Goal: Transaction & Acquisition: Download file/media

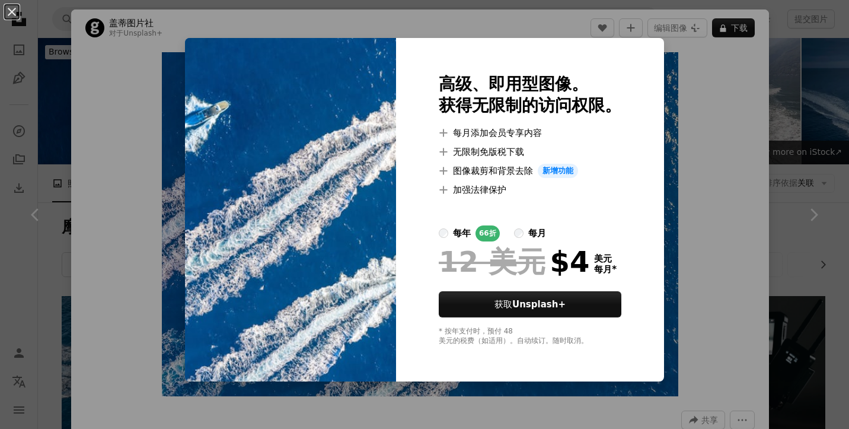
click at [701, 74] on div "An X shape 高级、即用型图像。 获得无限制的访问权限。 A plus sign 每月添加会员专享内容 A plus sign 无限制免版税下载 A …" at bounding box center [424, 214] width 849 height 429
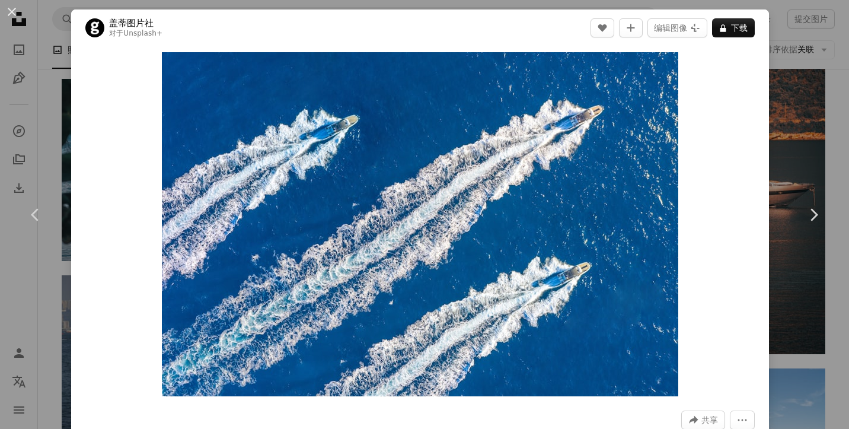
scroll to position [1656, 0]
click at [808, 88] on div "An X shape Chevron left Chevron right 盖蒂图片社 对于 Unsplash+ A heart A plus sign 编辑…" at bounding box center [424, 214] width 849 height 429
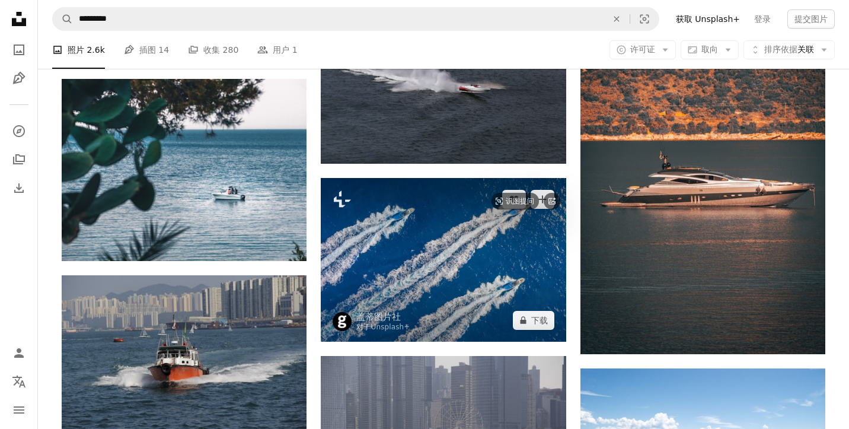
click at [464, 193] on img at bounding box center [443, 259] width 245 height 163
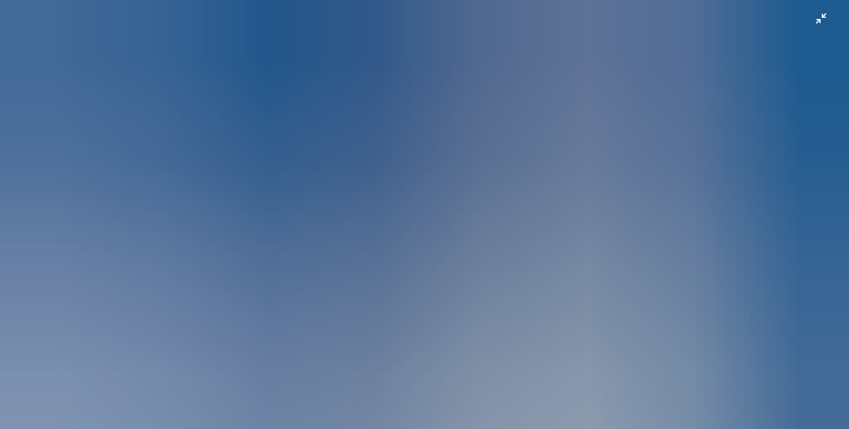
scroll to position [69, 0]
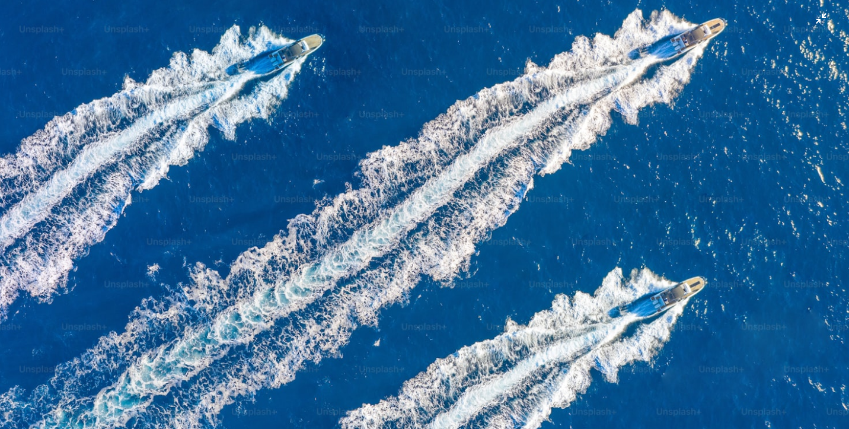
click at [623, 95] on img "缩小此图像" at bounding box center [424, 214] width 850 height 566
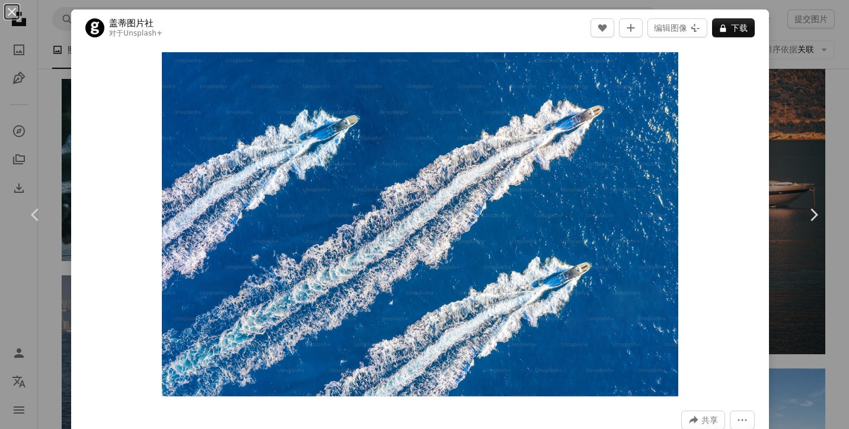
click at [823, 105] on div "An X shape Chevron left Chevron right 盖蒂图片社 对于 Unsplash+ A heart A plus sign 编辑…" at bounding box center [424, 214] width 849 height 429
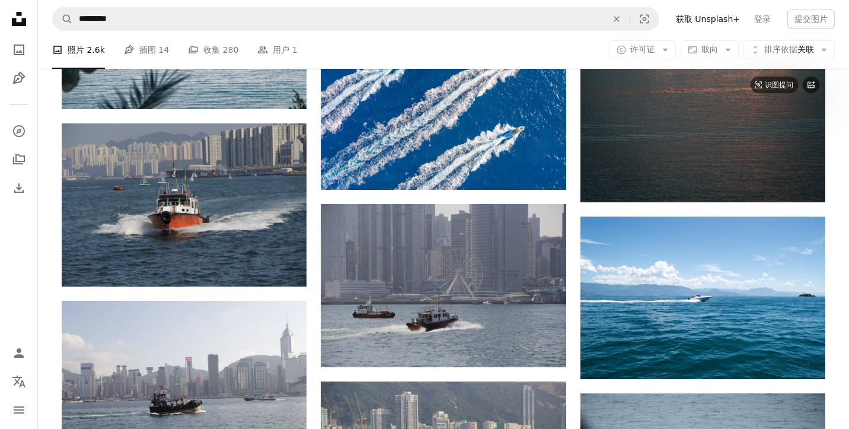
scroll to position [1829, 0]
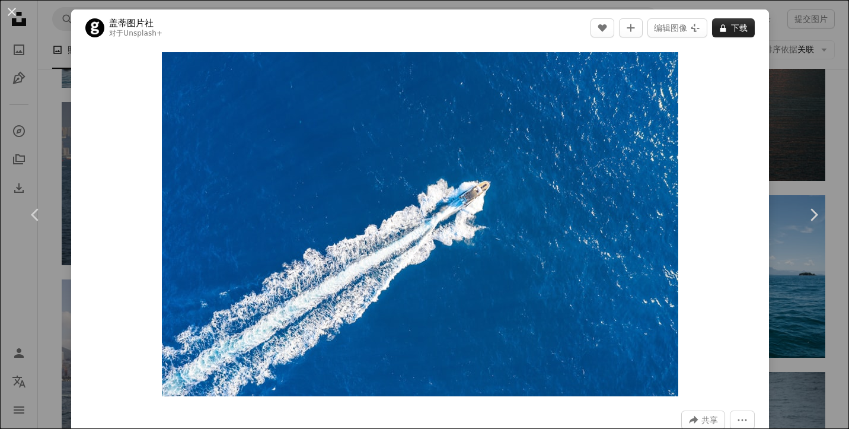
click at [736, 24] on button "A lock 下载" at bounding box center [733, 27] width 43 height 19
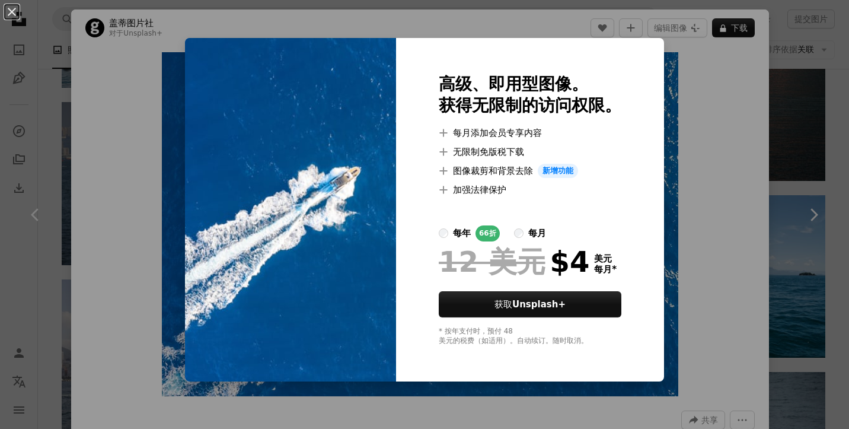
click at [701, 88] on div "An X shape 高级、即用型图像。 获得无限制的访问权限。 A plus sign 每月添加会员专享内容 A plus sign 无限制免版税下载 A …" at bounding box center [424, 214] width 849 height 429
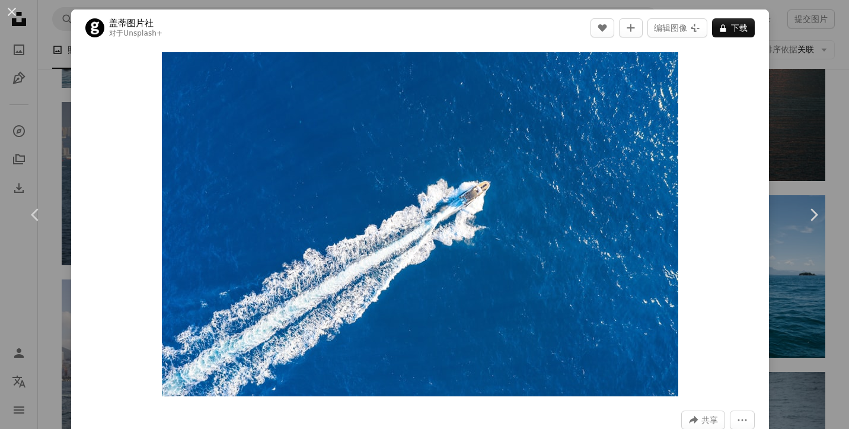
click at [826, 138] on div "An X shape Chevron left Chevron right 盖蒂图片社 对于 Unsplash+ A heart A plus sign 编辑…" at bounding box center [424, 214] width 849 height 429
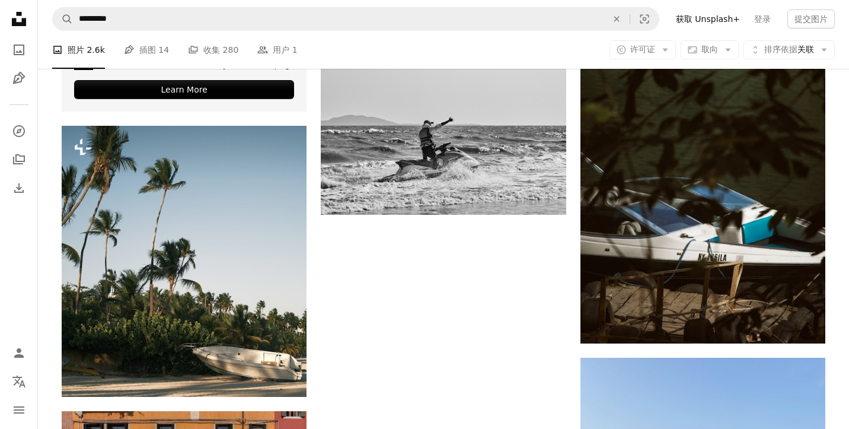
scroll to position [3221, 0]
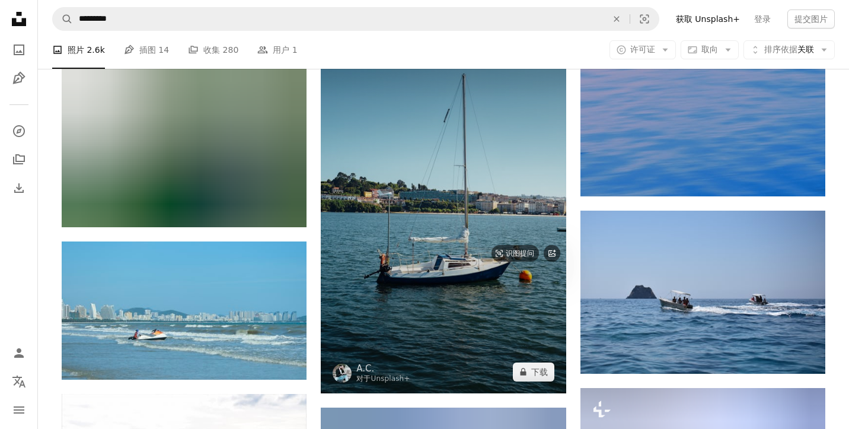
scroll to position [11104, 0]
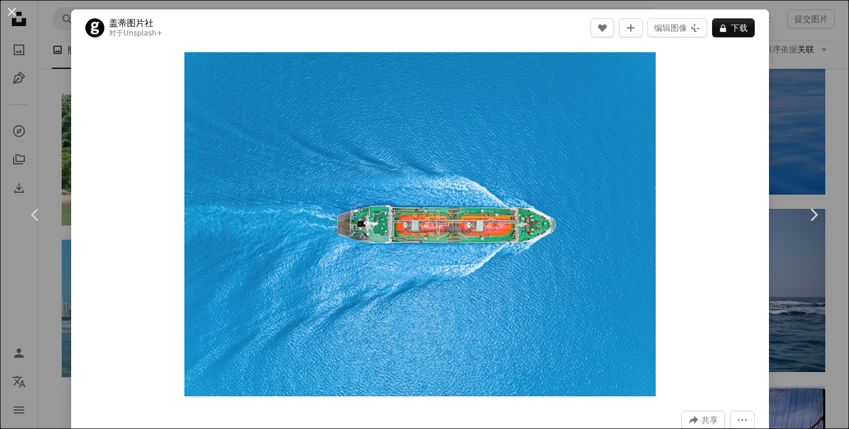
click at [832, 103] on div "An X shape Chevron left Chevron right 盖蒂图片社 对于 Unsplash+ A heart A plus sign 编辑…" at bounding box center [424, 214] width 849 height 429
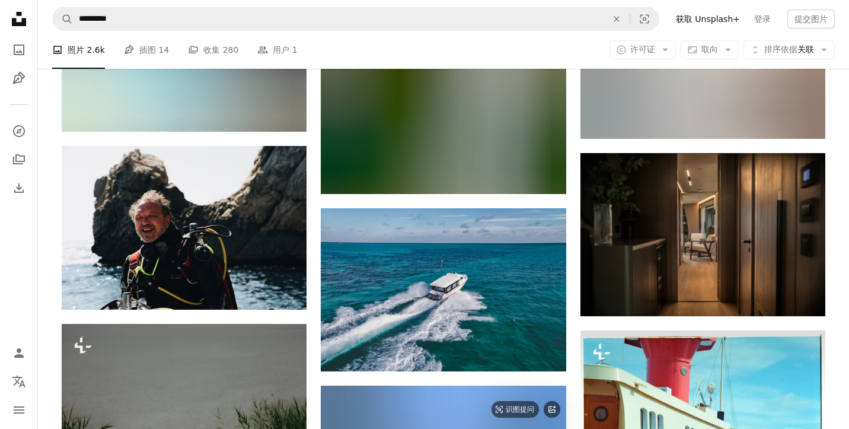
scroll to position [19517, 0]
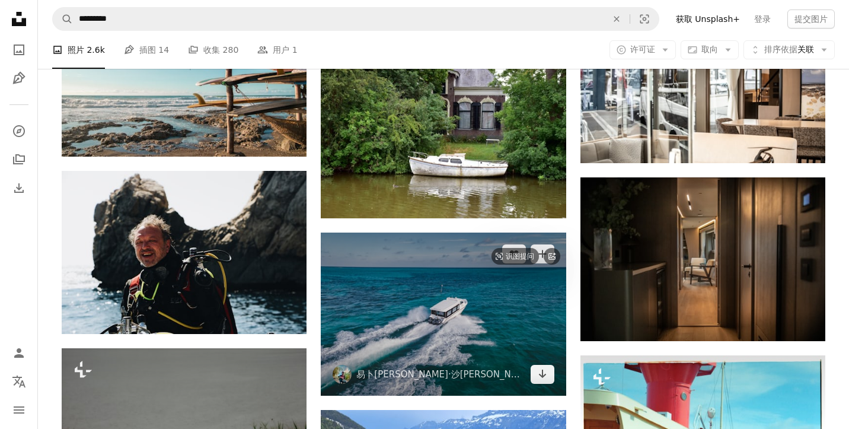
click at [462, 232] on img at bounding box center [443, 313] width 245 height 163
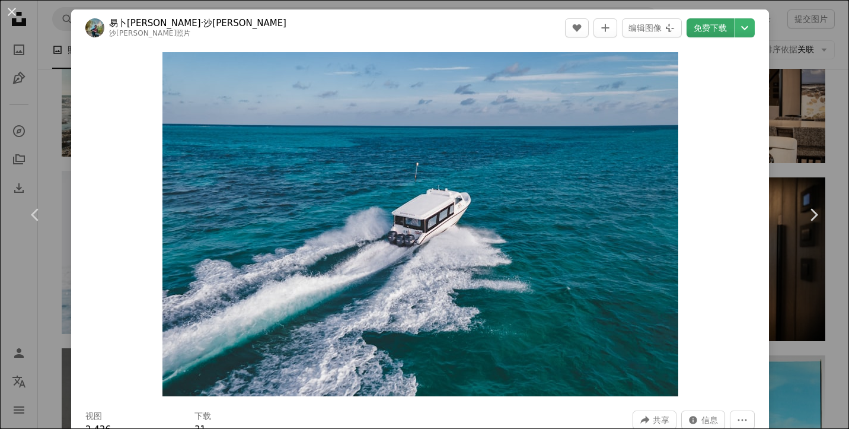
click at [714, 28] on link "免费下载" at bounding box center [709, 27] width 47 height 19
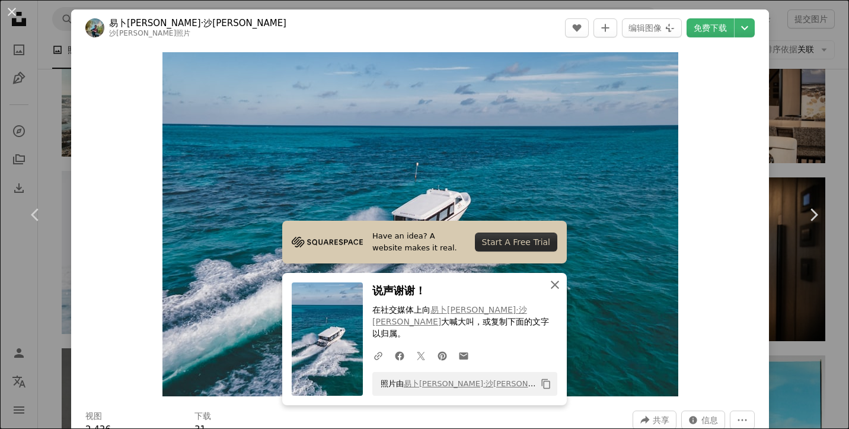
click at [556, 291] on icon "An X shape" at bounding box center [555, 284] width 14 height 14
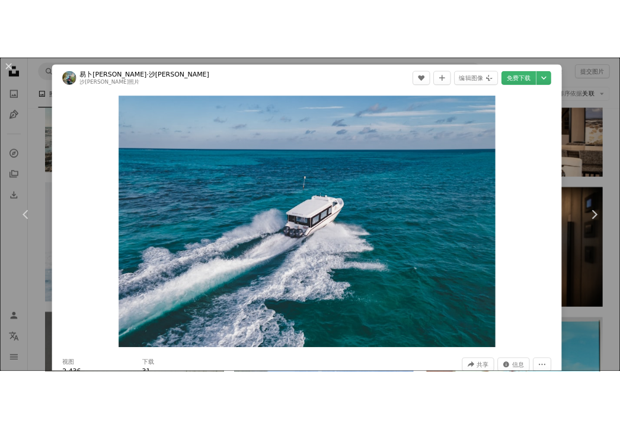
scroll to position [14374, 0]
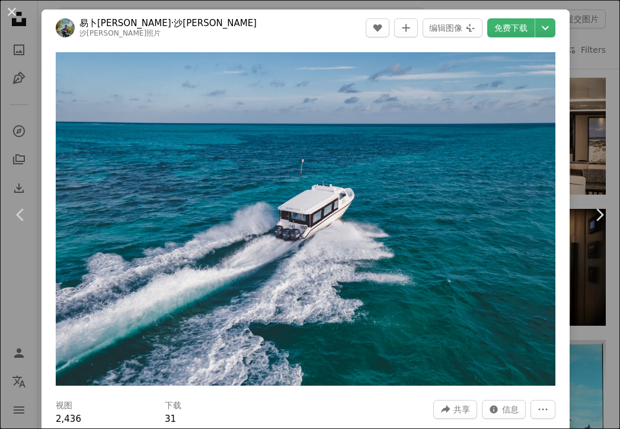
drag, startPoint x: 608, startPoint y: 63, endPoint x: 618, endPoint y: 63, distance: 10.1
click at [608, 63] on div "An X shape Chevron left Chevron right 易卜[PERSON_NAME]·沙[PERSON_NAME] 沙[PERSON_N…" at bounding box center [310, 214] width 620 height 429
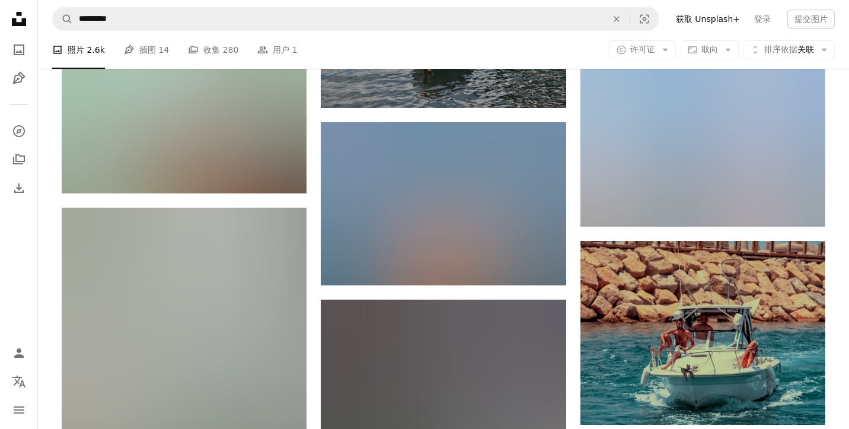
scroll to position [23937, 0]
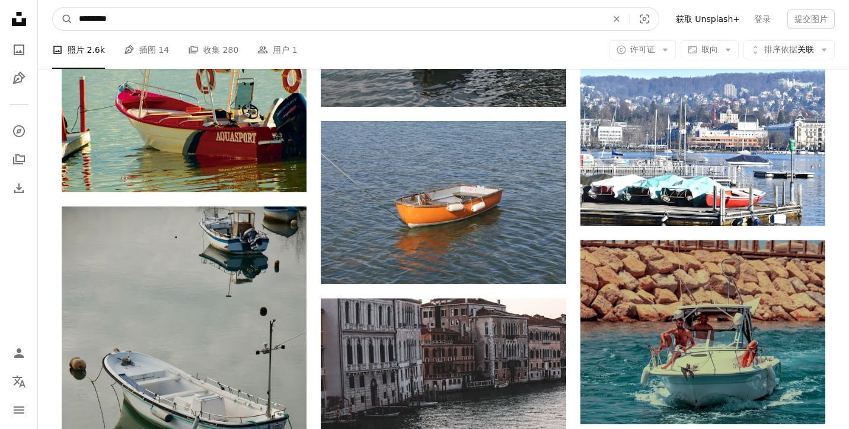
click at [130, 20] on input "*********" at bounding box center [338, 19] width 531 height 23
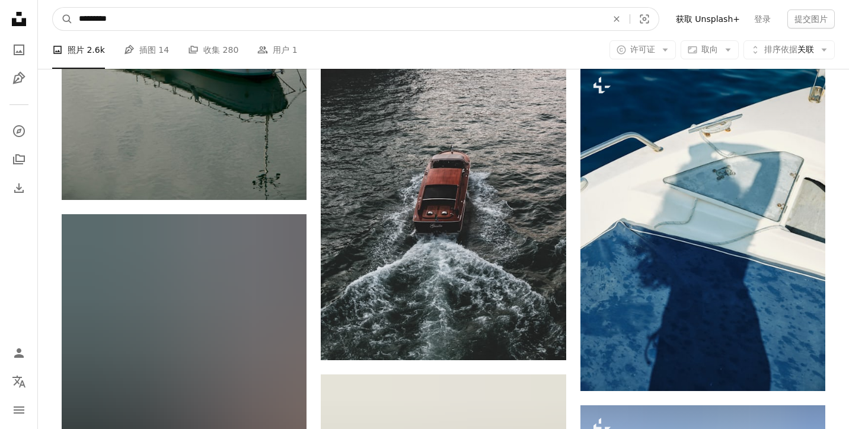
scroll to position [24314, 0]
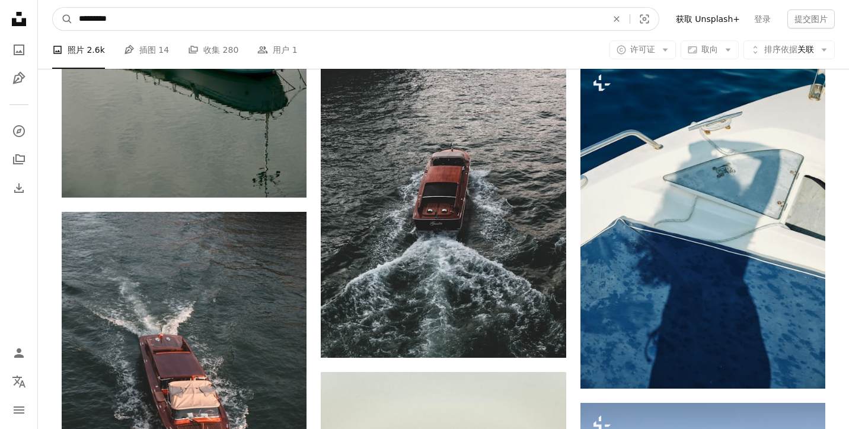
click at [102, 15] on input "*********" at bounding box center [338, 19] width 531 height 23
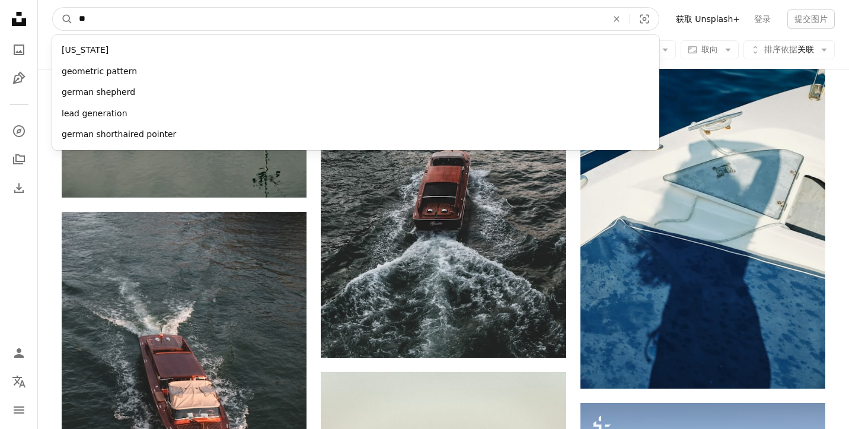
type input "*"
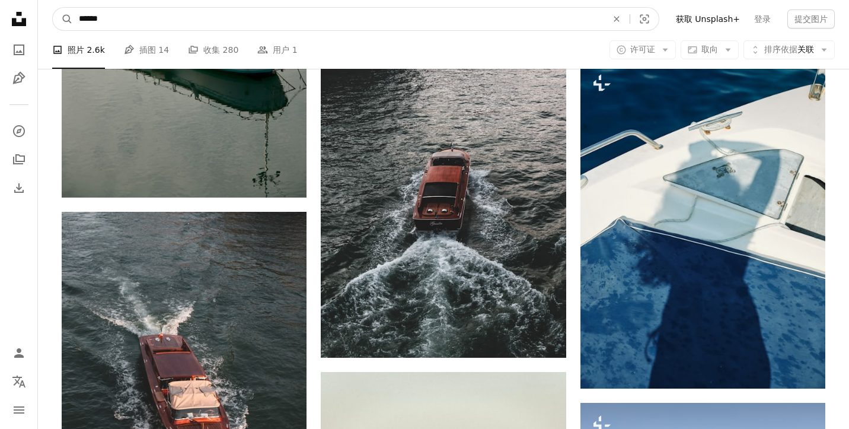
click at [124, 27] on input "******" at bounding box center [338, 19] width 531 height 23
type input "******"
click at [53, 8] on button "A magnifying glass" at bounding box center [63, 19] width 20 height 23
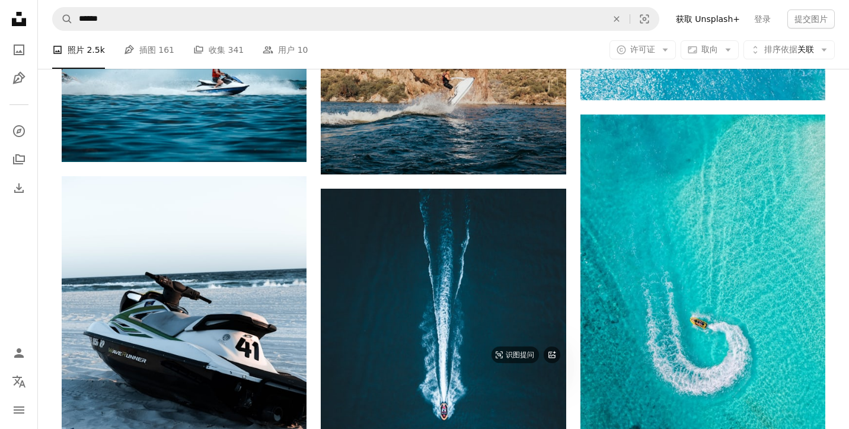
scroll to position [837, 0]
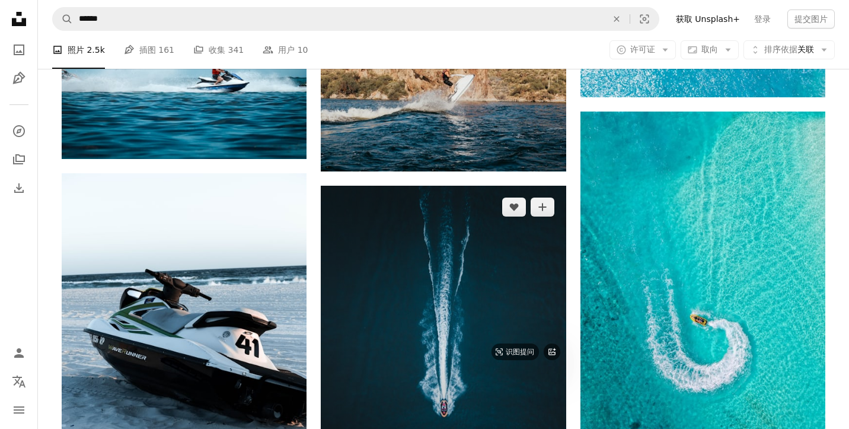
click at [452, 186] on img at bounding box center [443, 339] width 245 height 306
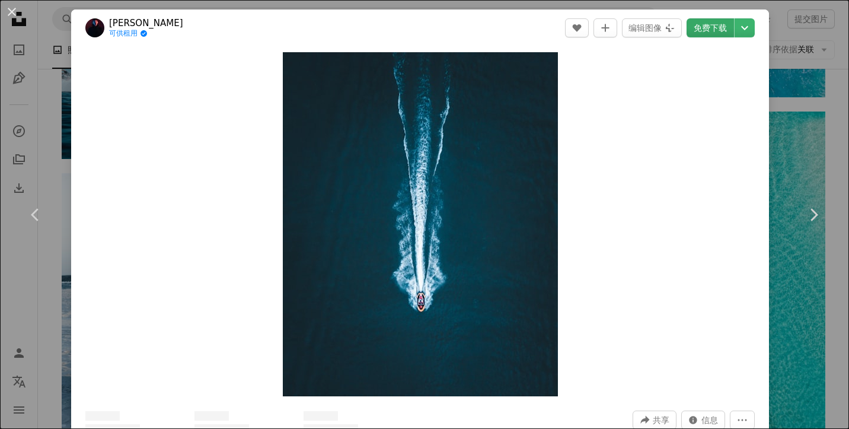
click at [715, 27] on link "免费下载" at bounding box center [709, 27] width 47 height 19
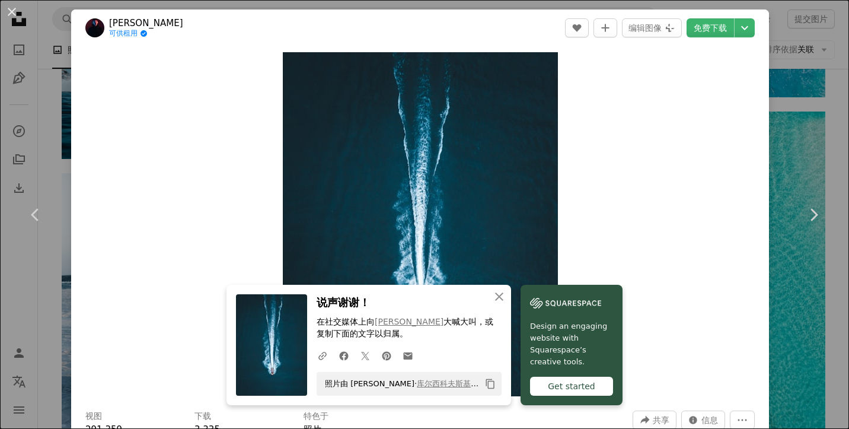
click at [808, 48] on div "An X shape Chevron left Chevron right An X shape 关闭 说声谢谢！ 在社交媒体上向 [PERSON_NAME]…" at bounding box center [424, 214] width 849 height 429
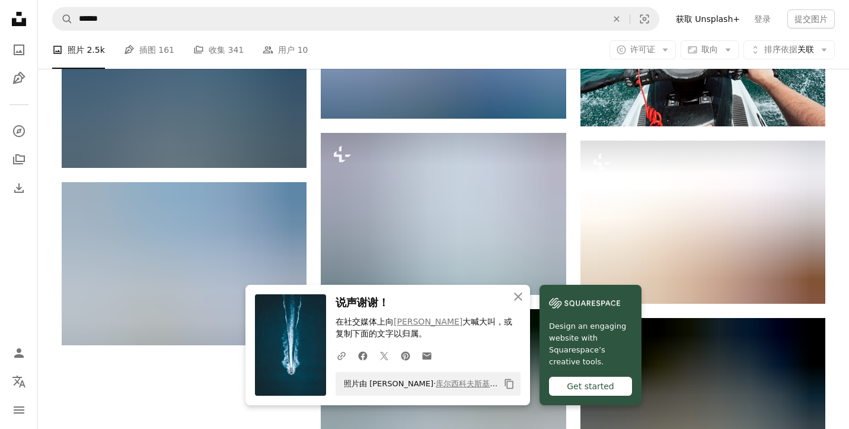
scroll to position [1363, 0]
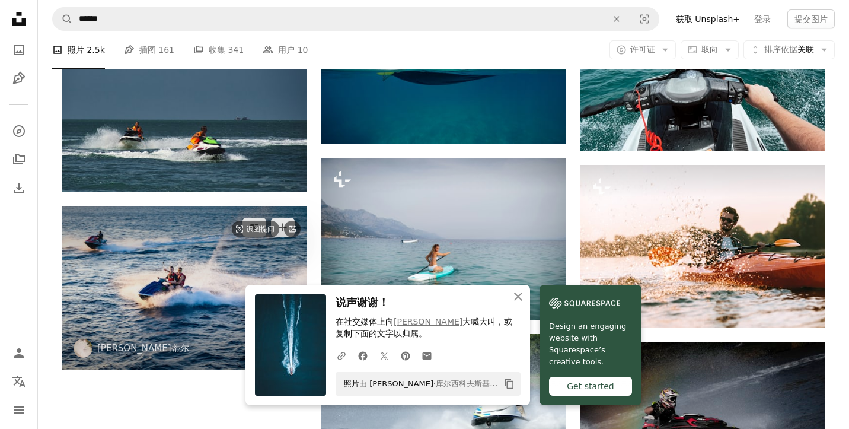
click at [212, 206] on img at bounding box center [184, 287] width 245 height 163
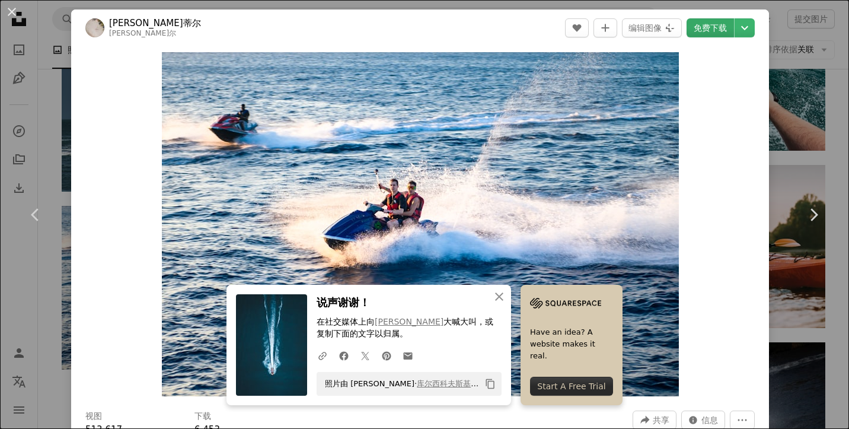
click at [723, 27] on link "免费下载" at bounding box center [709, 27] width 47 height 19
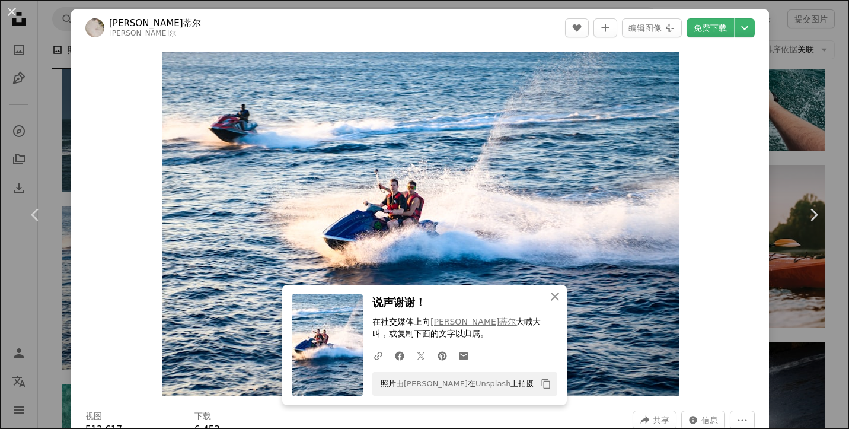
click at [830, 152] on div "An X shape Chevron left Chevron right An X shape 关闭 说声谢谢！ 在社交媒体上向 [PERSON_NAME]…" at bounding box center [424, 214] width 849 height 429
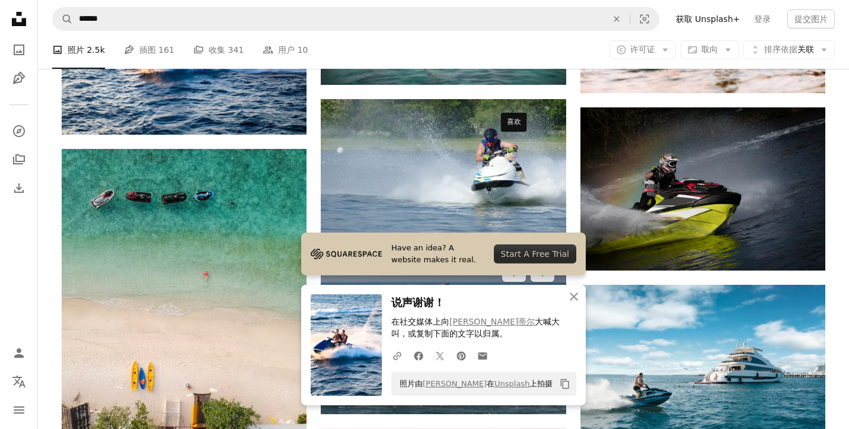
scroll to position [1599, 0]
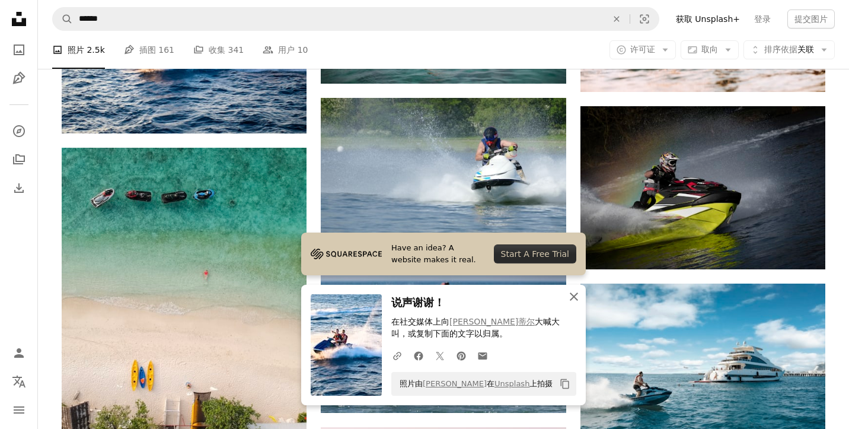
click at [567, 299] on icon "An X shape" at bounding box center [574, 296] width 14 height 14
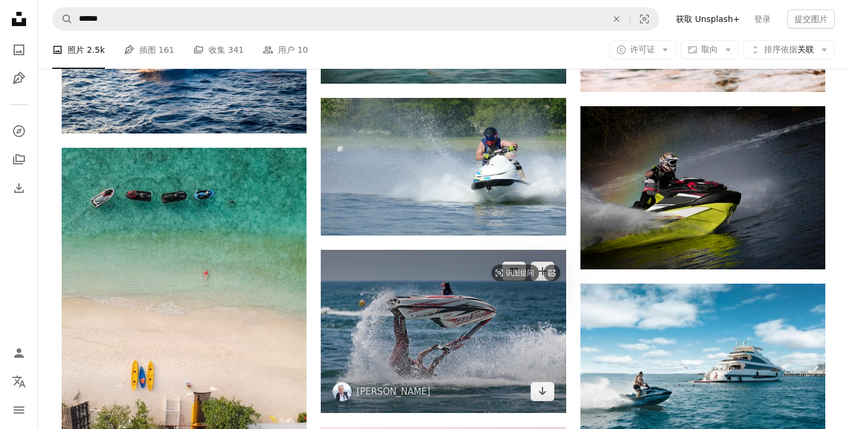
click at [458, 250] on img at bounding box center [443, 331] width 245 height 163
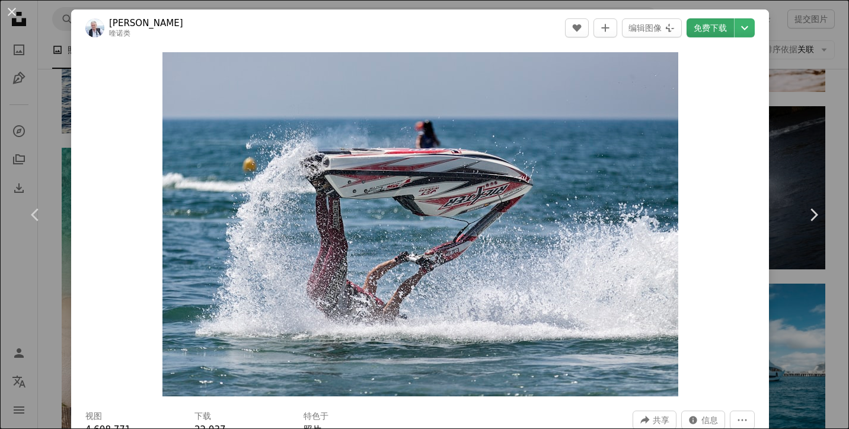
click at [724, 28] on link "免费下载" at bounding box center [709, 27] width 47 height 19
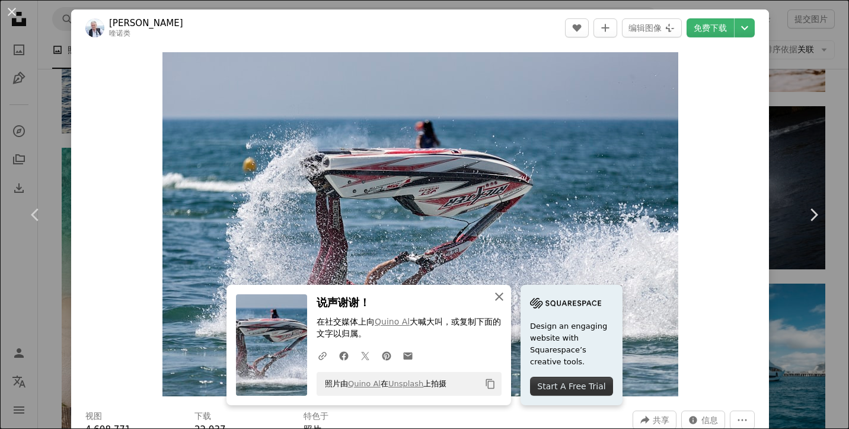
click at [503, 297] on icon "button" at bounding box center [499, 296] width 8 height 8
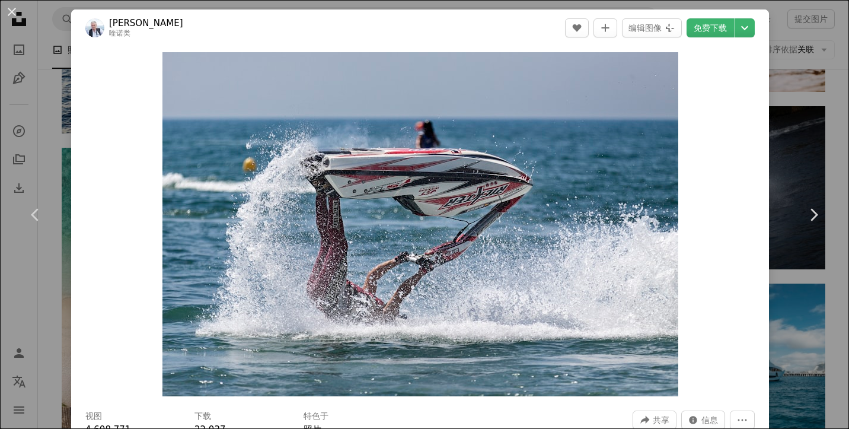
click at [799, 49] on div "An X shape Chevron left Chevron right 奎诺[PERSON_NAME] 喹诺类 A heart A plus sign 编…" at bounding box center [424, 214] width 849 height 429
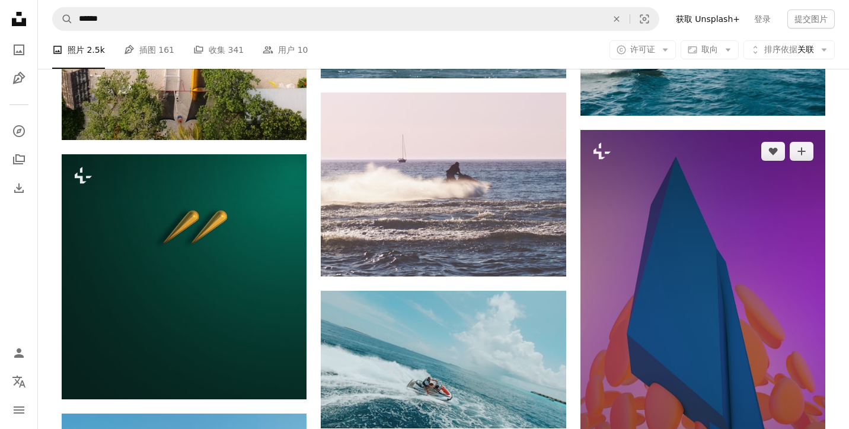
scroll to position [1995, 0]
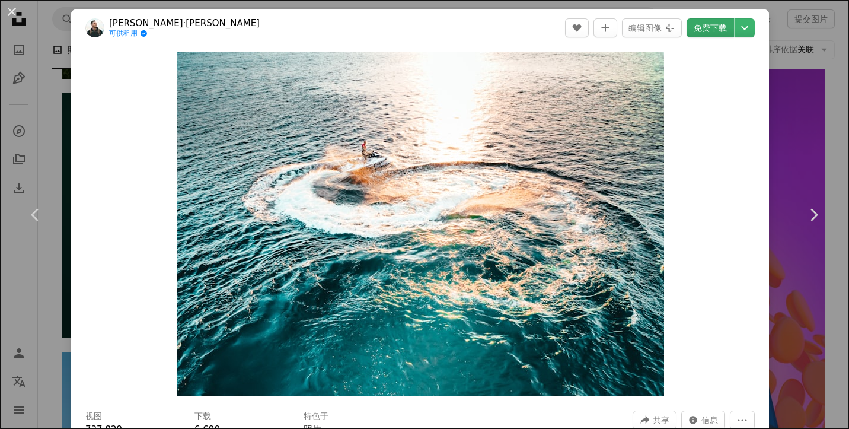
click at [723, 28] on link "免费下载" at bounding box center [709, 27] width 47 height 19
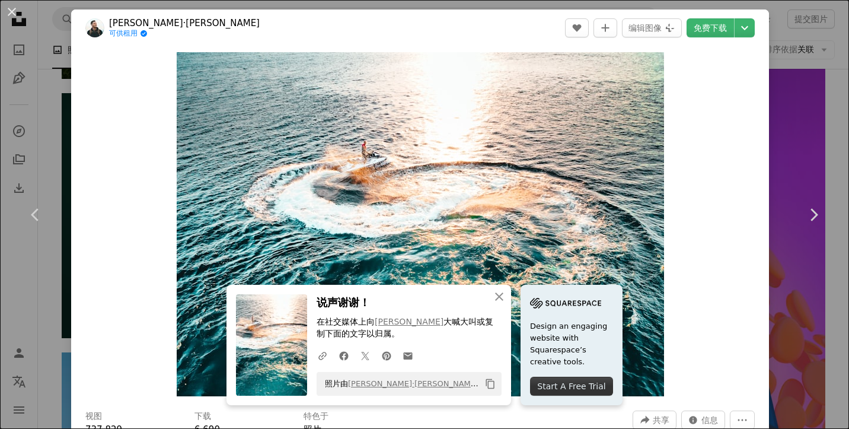
click at [804, 117] on div "An X shape Chevron left Chevron right An X shape 关闭 说声谢谢！ 在社交媒体上向 [PERSON_NAME]…" at bounding box center [424, 214] width 849 height 429
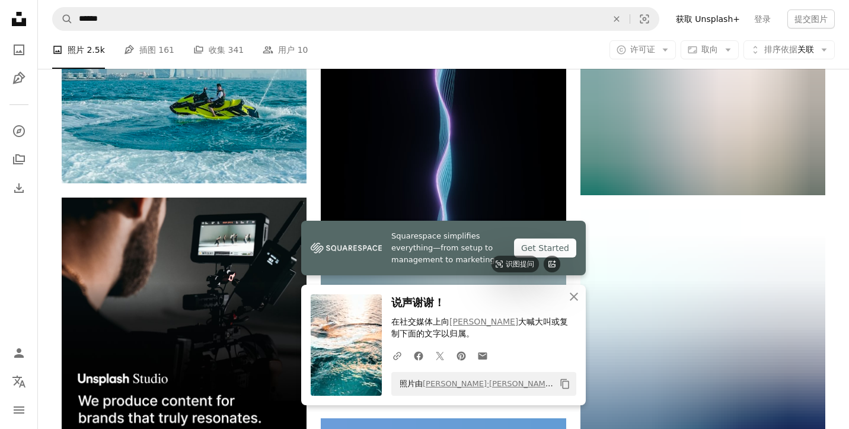
scroll to position [2489, 0]
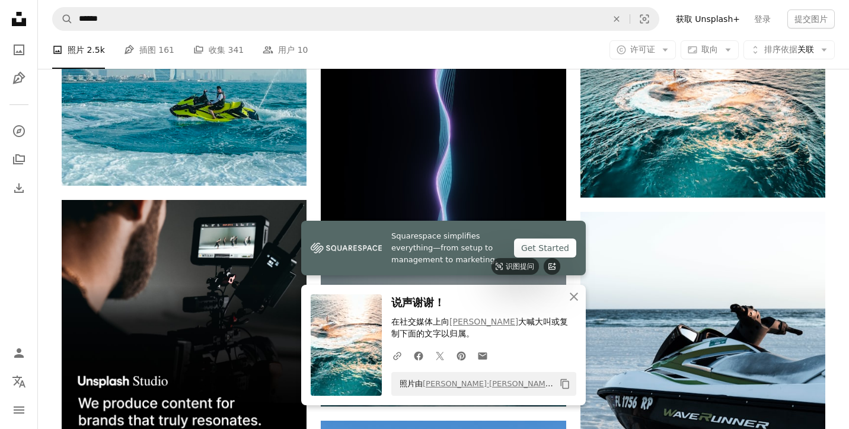
click at [510, 243] on img at bounding box center [443, 324] width 245 height 163
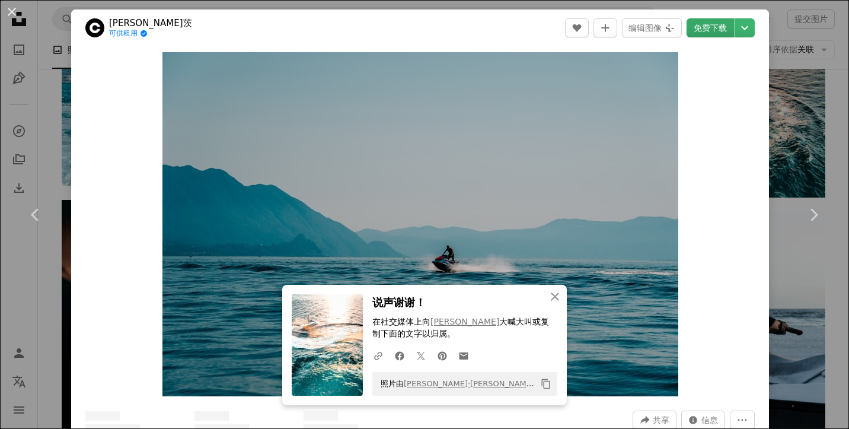
click at [718, 28] on link "免费下载" at bounding box center [709, 27] width 47 height 19
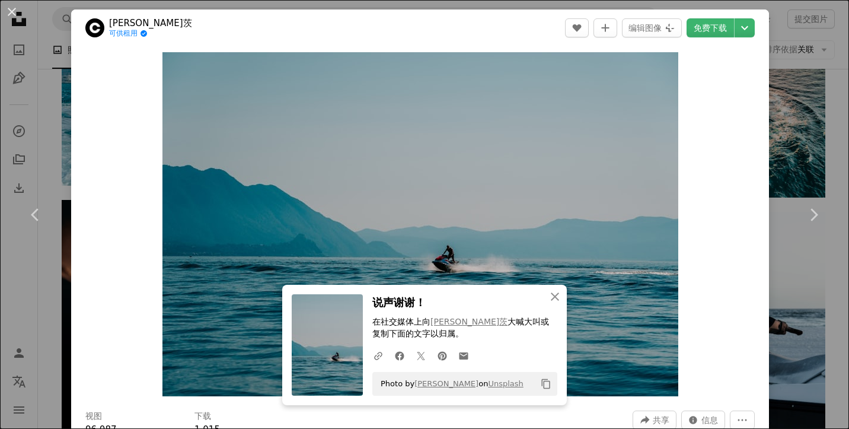
click at [826, 86] on div "An X shape Chevron left Chevron right An X shape 关闭 说声谢谢！ 在社交媒体上向 [PERSON_NAME]…" at bounding box center [424, 214] width 849 height 429
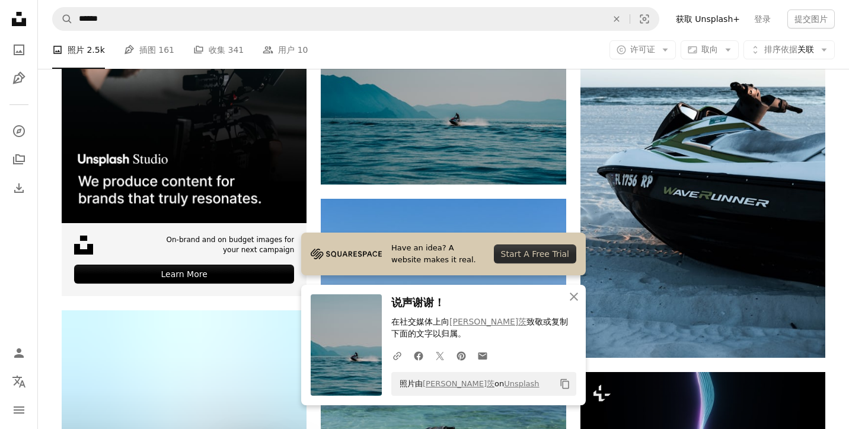
scroll to position [2712, 0]
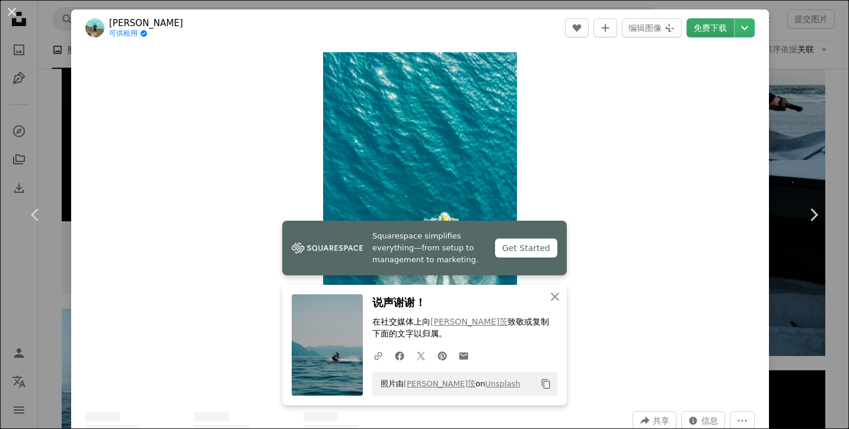
click at [719, 28] on link "免费下载" at bounding box center [709, 27] width 47 height 19
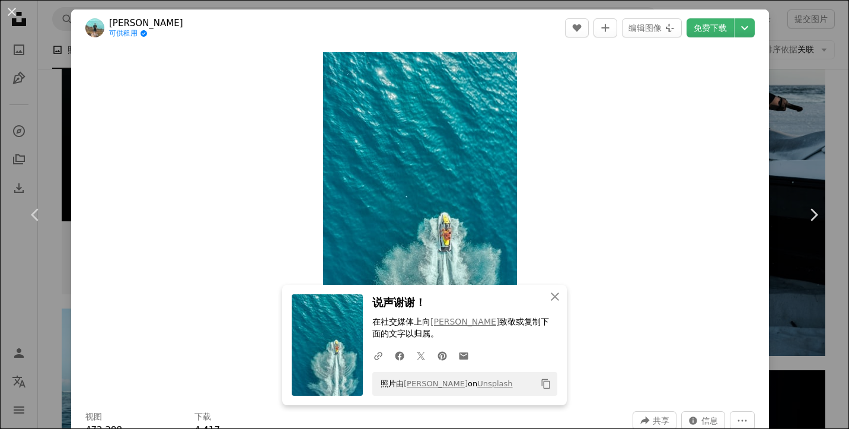
click at [831, 97] on div "An X shape Chevron left Chevron right An X shape 关闭 说声谢谢！ 在社交媒体上向 [PERSON_NAME]…" at bounding box center [424, 214] width 849 height 429
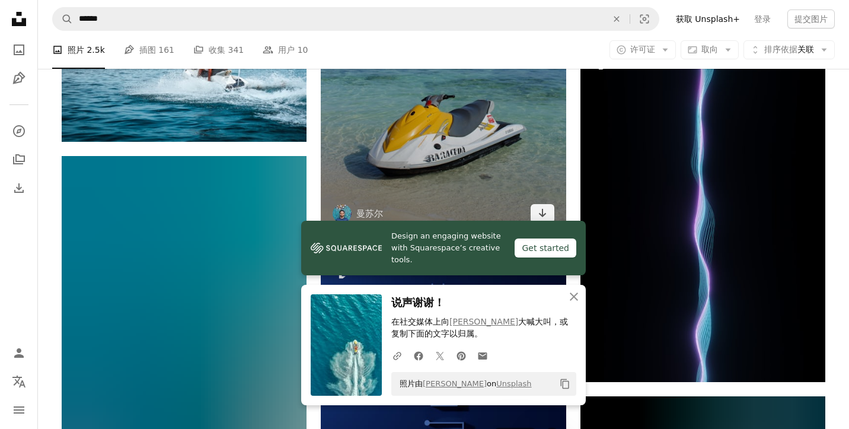
scroll to position [2971, 0]
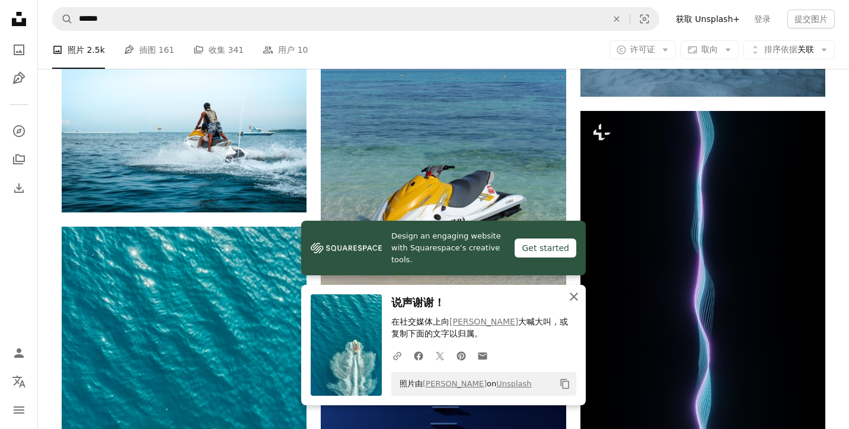
click at [573, 300] on icon "An X shape" at bounding box center [574, 296] width 14 height 14
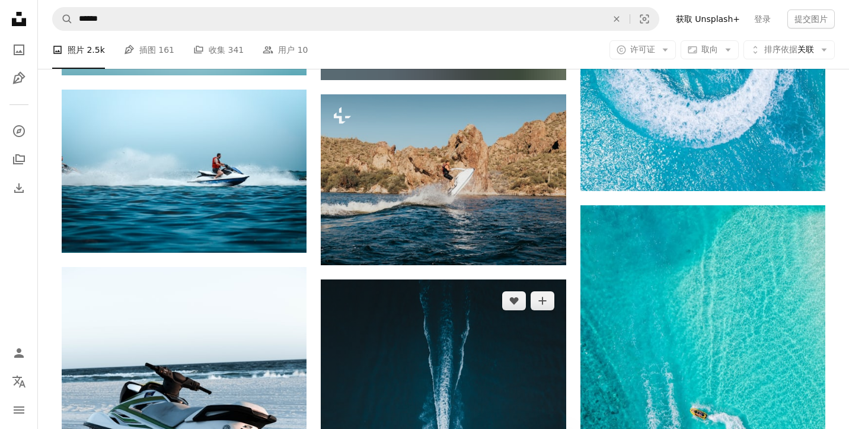
scroll to position [752, 0]
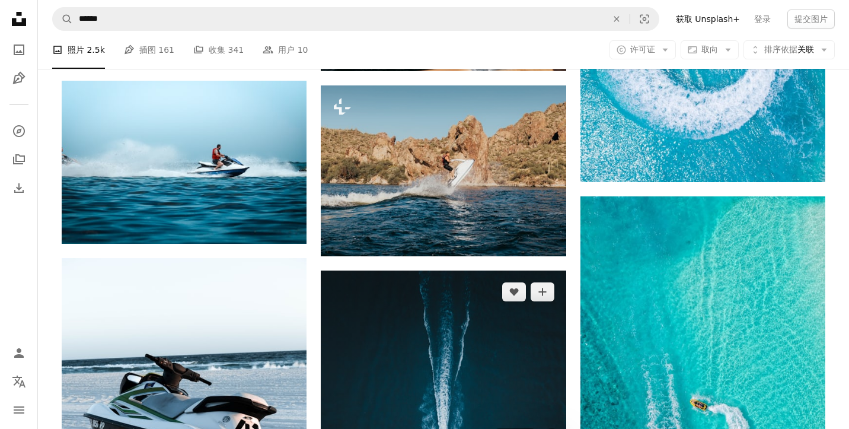
click at [449, 287] on img at bounding box center [443, 423] width 245 height 306
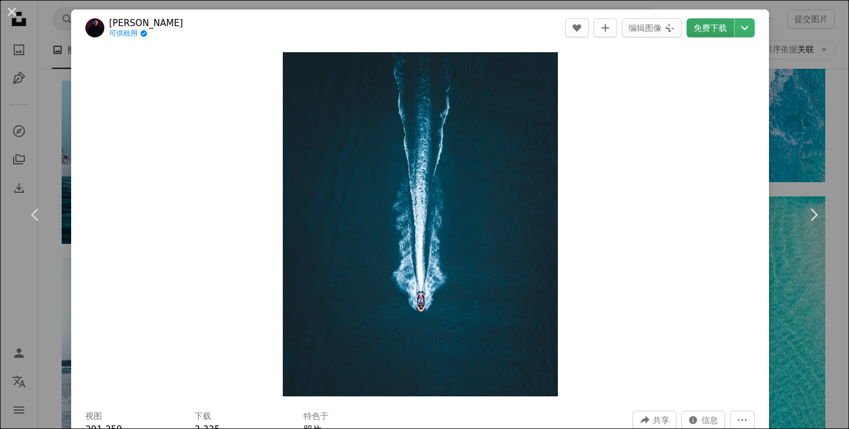
click at [712, 36] on link "免费下载" at bounding box center [709, 27] width 47 height 19
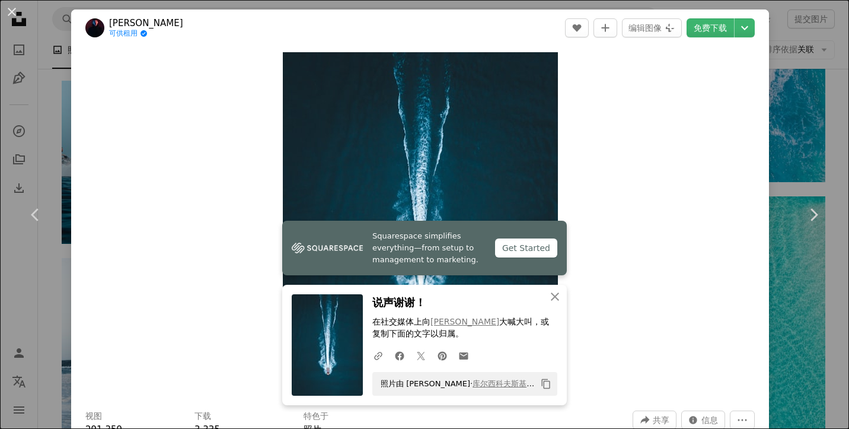
click at [829, 88] on div "An X shape Chevron left Chevron right Squarespace simplifies everything—from se…" at bounding box center [424, 214] width 849 height 429
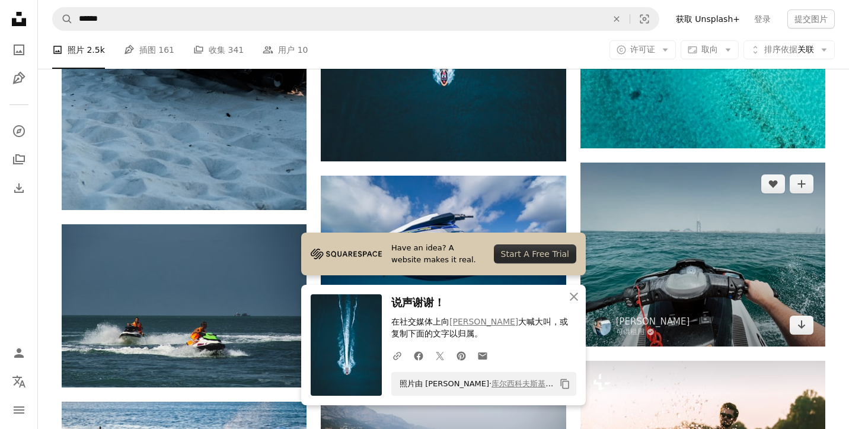
scroll to position [1211, 0]
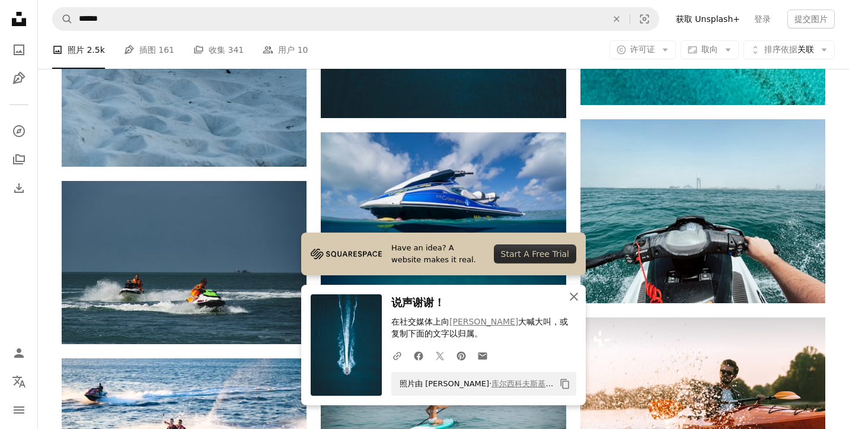
click at [573, 298] on icon "An X shape" at bounding box center [574, 296] width 14 height 14
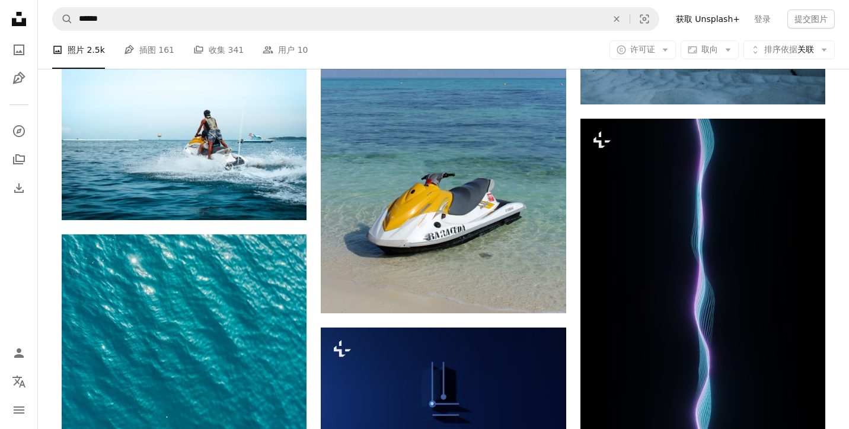
scroll to position [2958, 0]
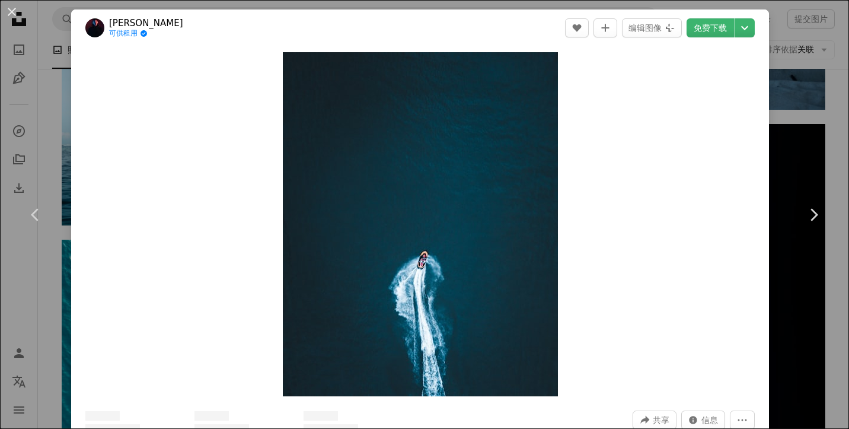
click at [801, 95] on div "An X shape Chevron left Chevron right [PERSON_NAME]夫斯基 可供租用 A checkmark inside …" at bounding box center [424, 214] width 849 height 429
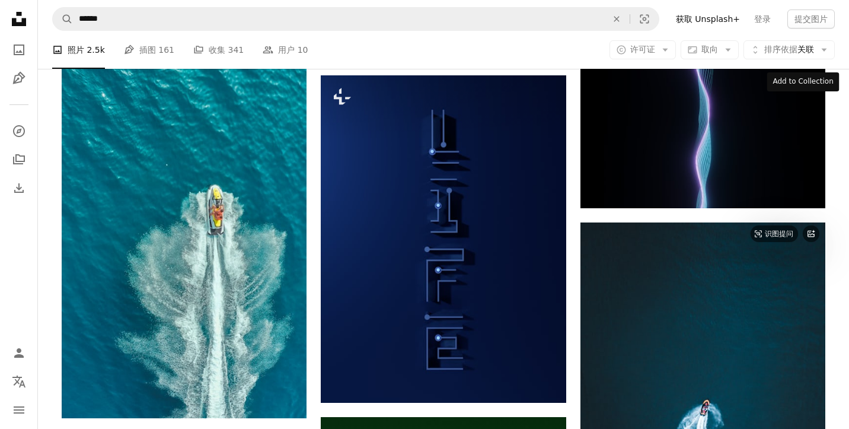
scroll to position [3218, 0]
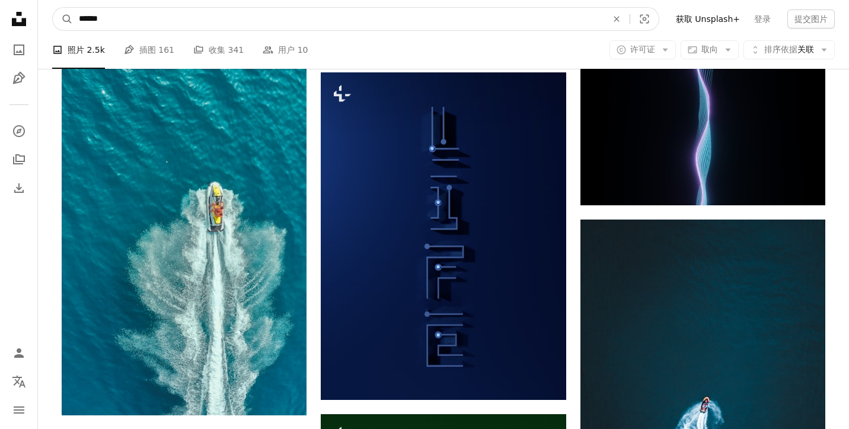
click at [105, 18] on input "******" at bounding box center [338, 19] width 531 height 23
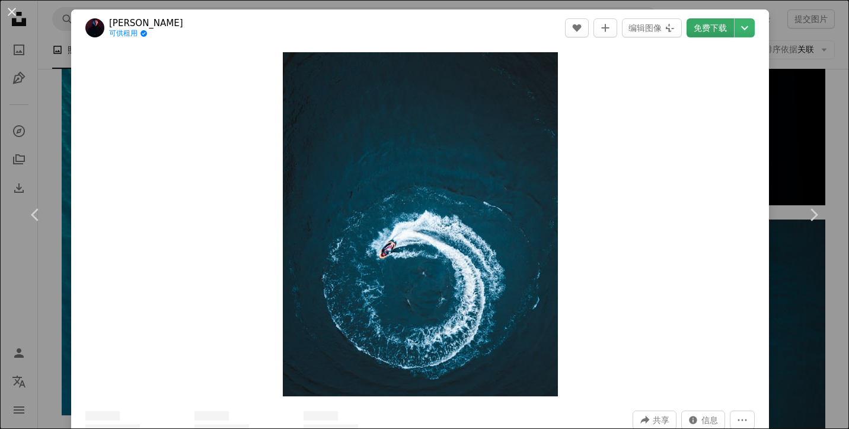
click at [734, 23] on link "免费下载" at bounding box center [709, 27] width 47 height 19
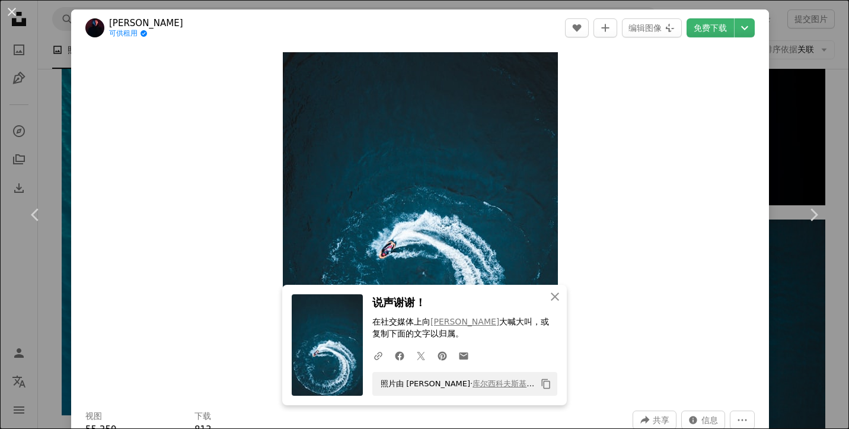
click at [793, 32] on div "An X shape Chevron left Chevron right An X shape 关闭 说声谢谢！ 在社交媒体上向 [PERSON_NAME]…" at bounding box center [424, 214] width 849 height 429
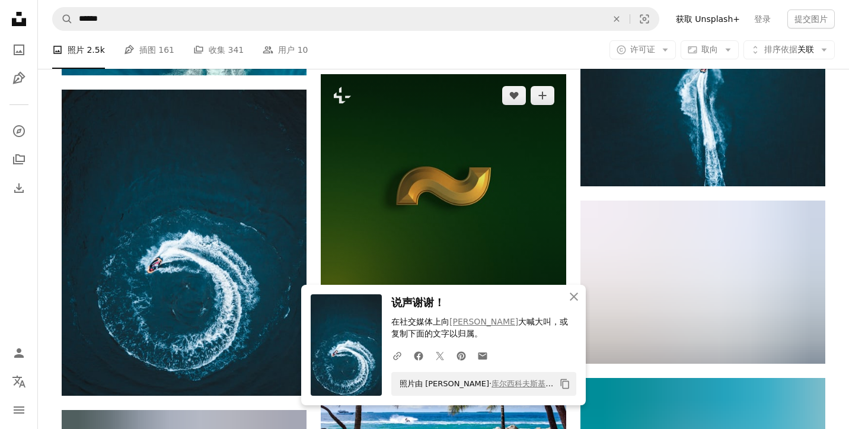
scroll to position [3554, 0]
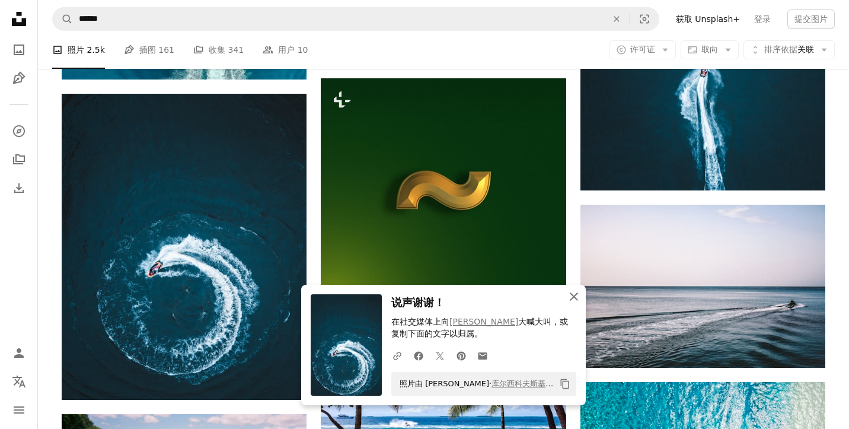
click at [576, 302] on icon "An X shape" at bounding box center [574, 296] width 14 height 14
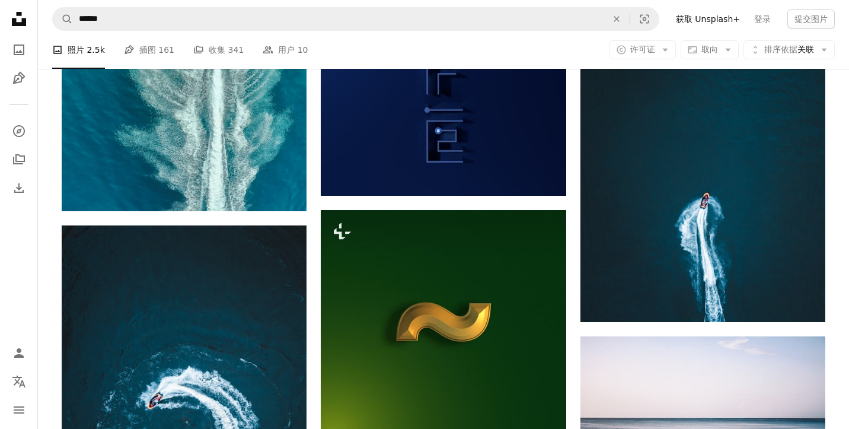
scroll to position [3413, 0]
